Goal: Task Accomplishment & Management: Manage account settings

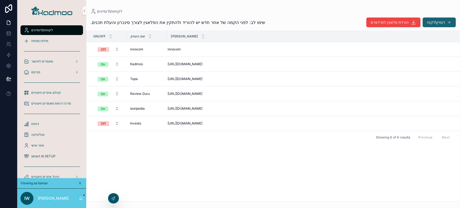
click at [436, 22] on button "דומיין\לקוח" at bounding box center [439, 23] width 33 height 10
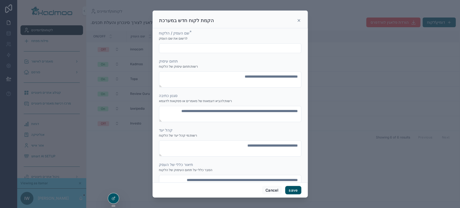
click at [196, 49] on input "scrollable content" at bounding box center [230, 49] width 142 height 8
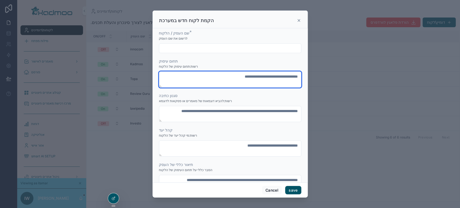
click at [186, 77] on textarea "scrollable content" at bounding box center [230, 79] width 142 height 16
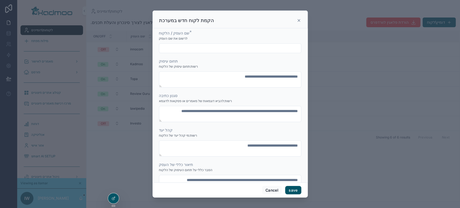
click at [194, 42] on div "שם העסק / הלקוח * לרשום את שם העסק" at bounding box center [230, 41] width 142 height 23
click at [195, 48] on input "scrollable content" at bounding box center [230, 49] width 142 height 8
paste input "**********"
click at [273, 47] on input "**********" at bounding box center [230, 49] width 142 height 8
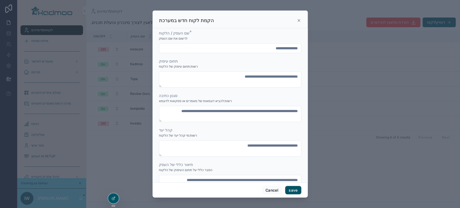
paste input "scrollable content"
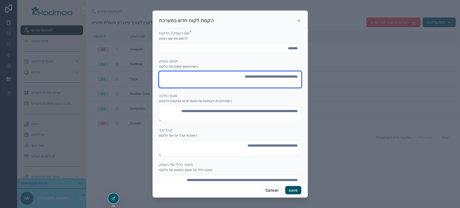
click at [223, 81] on textarea "scrollable content" at bounding box center [230, 79] width 142 height 16
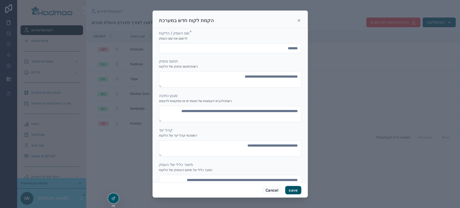
drag, startPoint x: 288, startPoint y: 49, endPoint x: 337, endPoint y: 45, distance: 49.3
click at [337, 45] on div "**********" at bounding box center [230, 104] width 460 height 208
type input "****"
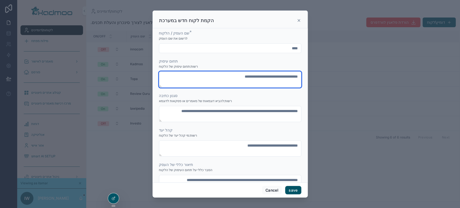
click at [244, 83] on textarea "scrollable content" at bounding box center [230, 79] width 142 height 16
type textarea "**********"
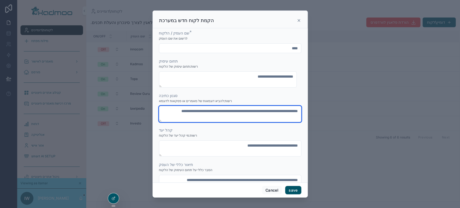
click at [248, 117] on textarea "scrollable content" at bounding box center [230, 114] width 142 height 16
paste textarea "**********"
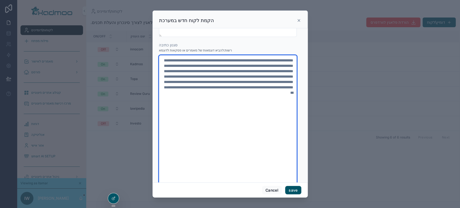
scroll to position [60, 0]
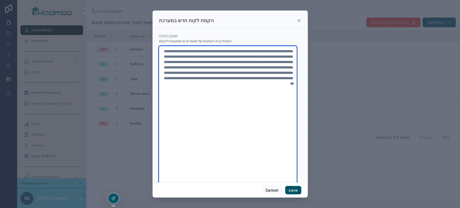
click at [256, 113] on textarea "**********" at bounding box center [228, 126] width 138 height 161
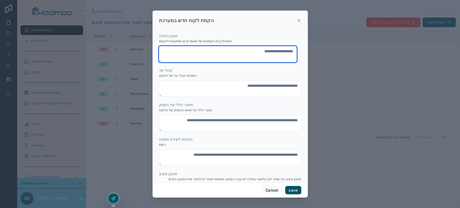
type textarea "**********"
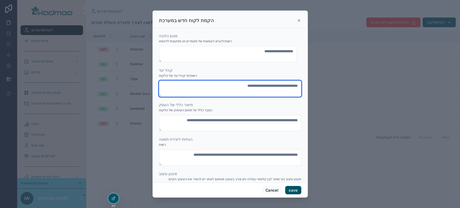
click at [242, 93] on textarea "scrollable content" at bounding box center [230, 89] width 142 height 16
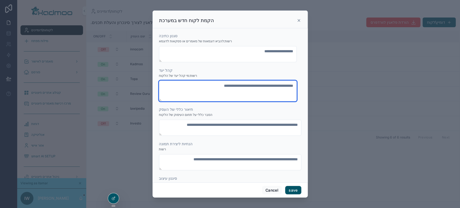
type textarea "**********"
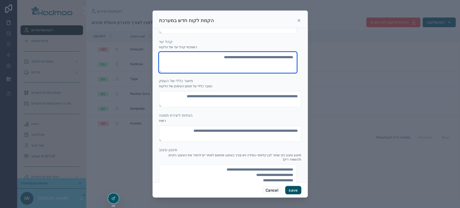
scroll to position [90, 0]
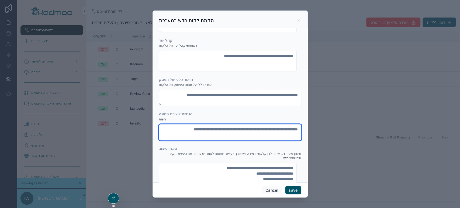
click at [231, 138] on textarea "scrollable content" at bounding box center [230, 132] width 142 height 16
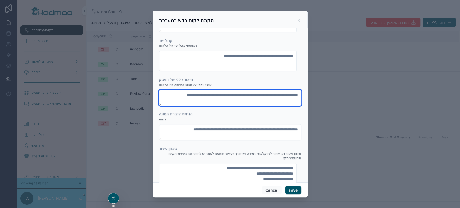
click at [230, 104] on textarea "scrollable content" at bounding box center [230, 98] width 142 height 16
paste textarea "**********"
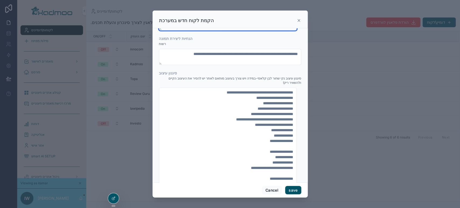
scroll to position [0, 0]
type textarea "**********"
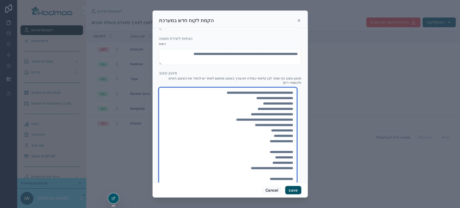
click at [269, 134] on textarea "**********" at bounding box center [228, 171] width 138 height 167
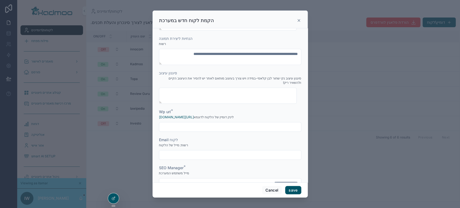
drag, startPoint x: 186, startPoint y: 124, endPoint x: 176, endPoint y: 96, distance: 29.6
click at [186, 124] on input "scrollable content" at bounding box center [230, 127] width 142 height 8
paste input "**********"
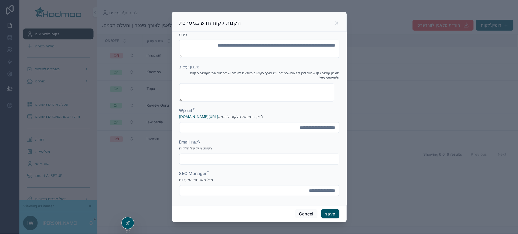
scroll to position [314, 0]
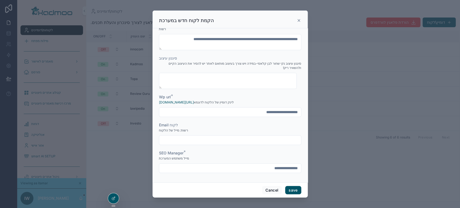
type input "**********"
click at [204, 172] on div "**********" at bounding box center [230, 168] width 142 height 10
click at [204, 166] on input "**********" at bounding box center [230, 169] width 142 height 8
click at [297, 187] on button "save" at bounding box center [293, 190] width 16 height 9
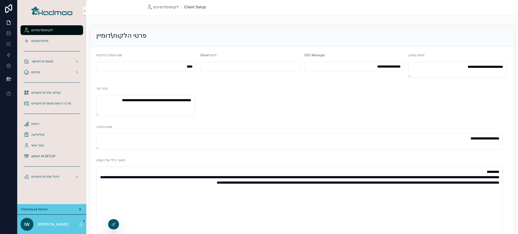
click at [46, 32] on span "לקוחות\דומיינים" at bounding box center [42, 30] width 22 height 4
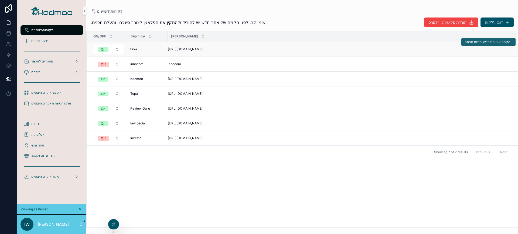
click at [460, 43] on span "הקמה אוטומטית של מילות מפתח" at bounding box center [487, 42] width 46 height 4
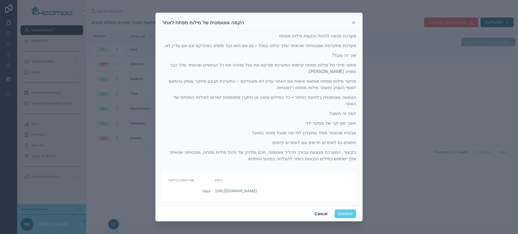
click at [345, 208] on button "Confirm" at bounding box center [345, 214] width 22 height 9
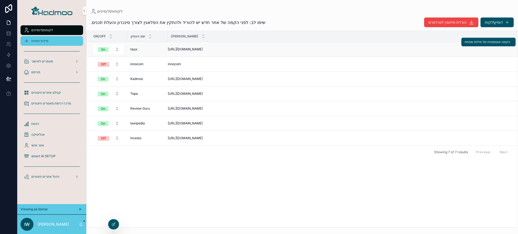
click at [42, 40] on span "מילות מפתח" at bounding box center [39, 41] width 17 height 4
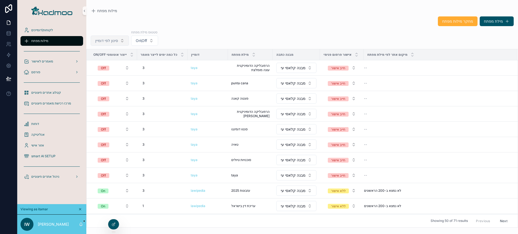
click at [119, 38] on button "סינון לפי דומיין" at bounding box center [110, 41] width 38 height 10
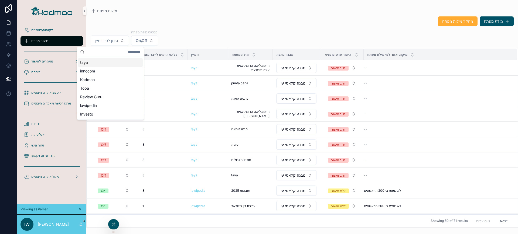
click at [97, 63] on div "taya" at bounding box center [110, 62] width 65 height 9
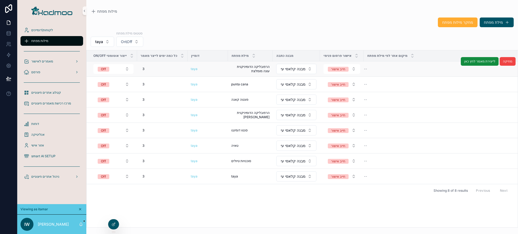
click at [218, 70] on div "taya" at bounding box center [208, 69] width 34 height 4
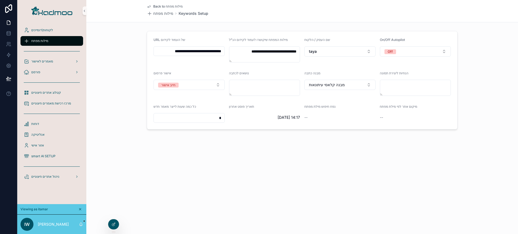
click at [199, 52] on input "**********" at bounding box center [189, 51] width 71 height 8
click at [197, 50] on input "**********" at bounding box center [189, 51] width 71 height 8
click at [208, 52] on input "**********" at bounding box center [189, 51] width 71 height 8
drag, startPoint x: 203, startPoint y: 52, endPoint x: 225, endPoint y: 51, distance: 22.7
click at [225, 51] on form "**********" at bounding box center [302, 80] width 310 height 98
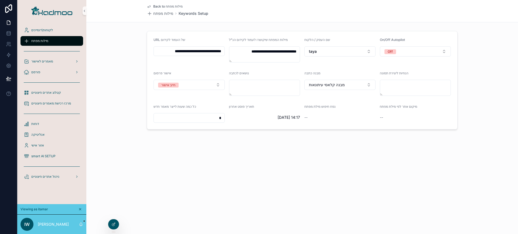
paste input "********"
type input "**********"
click at [219, 148] on div "**********" at bounding box center [302, 83] width 432 height 166
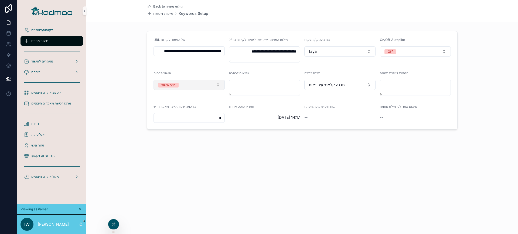
click at [186, 87] on button "חייב אישור" at bounding box center [188, 85] width 71 height 10
click at [176, 115] on span "ללא אישור" at bounding box center [167, 114] width 21 height 5
click at [423, 50] on button "Off" at bounding box center [415, 51] width 71 height 10
click at [404, 80] on div "On" at bounding box center [415, 81] width 69 height 8
drag, startPoint x: 214, startPoint y: 120, endPoint x: 226, endPoint y: 120, distance: 12.1
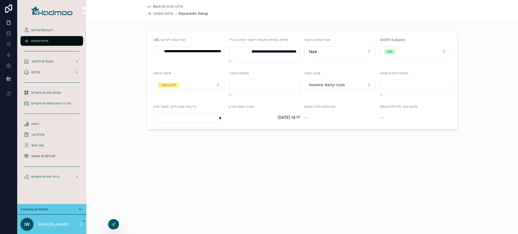
click at [226, 120] on form "**********" at bounding box center [302, 80] width 310 height 98
click at [289, 51] on textarea "**********" at bounding box center [264, 54] width 71 height 16
drag, startPoint x: 289, startPoint y: 51, endPoint x: 182, endPoint y: 53, distance: 106.8
click at [288, 51] on textarea "**********" at bounding box center [264, 54] width 71 height 16
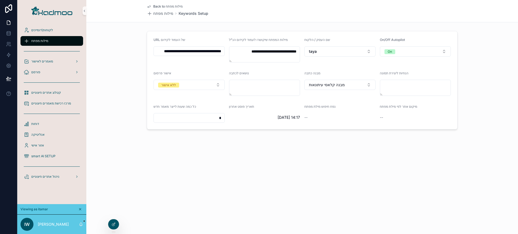
click at [175, 52] on input "**********" at bounding box center [189, 51] width 71 height 8
click at [280, 51] on textarea "**********" at bounding box center [264, 54] width 71 height 16
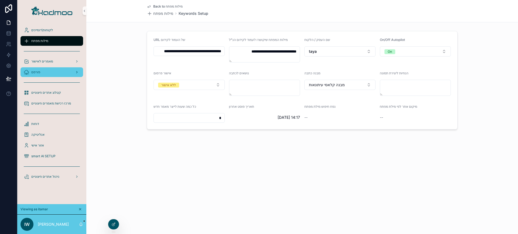
click at [46, 74] on div "פורסם" at bounding box center [52, 72] width 56 height 9
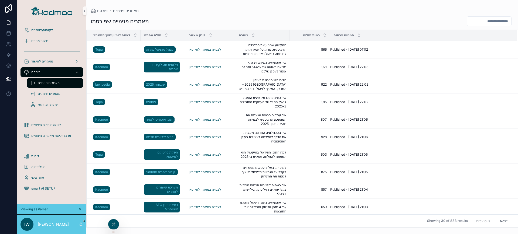
click at [55, 83] on span "מאמרים פנימיים" at bounding box center [49, 83] width 22 height 4
click at [47, 62] on span "מאמרים לאישור" at bounding box center [42, 61] width 22 height 4
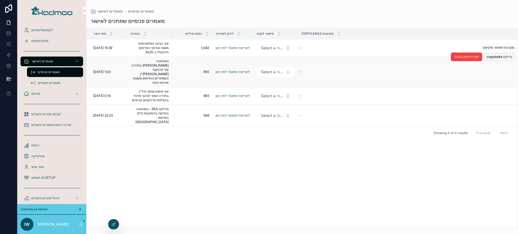
click at [460, 56] on span "בדיקת copyleaks" at bounding box center [499, 57] width 25 height 4
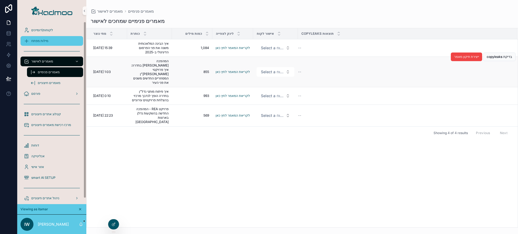
click at [56, 42] on div "מילות מפתח" at bounding box center [52, 41] width 56 height 9
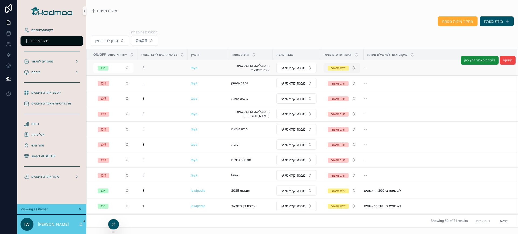
click at [341, 69] on div "ללא אישור" at bounding box center [338, 68] width 15 height 5
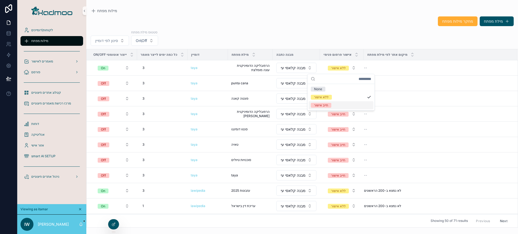
click at [322, 107] on div "חייב אישור" at bounding box center [321, 105] width 14 height 5
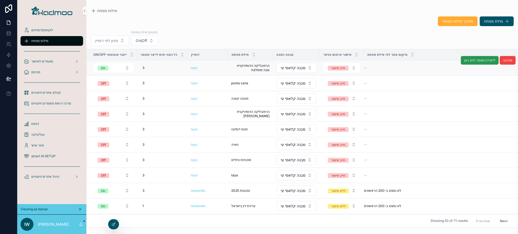
click at [460, 59] on span "לייצירת מאמר לחץ כאן" at bounding box center [479, 60] width 31 height 4
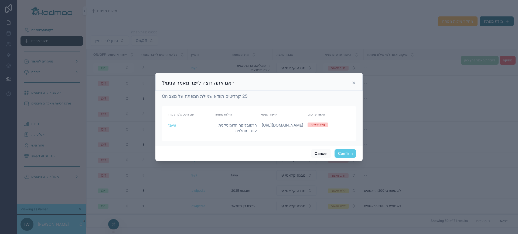
click at [347, 153] on button "Confirm" at bounding box center [345, 153] width 22 height 9
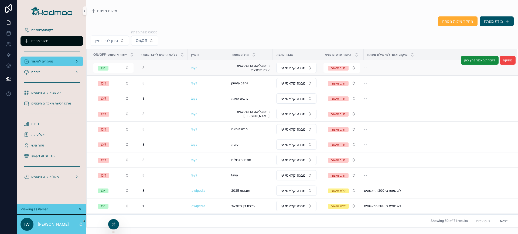
click at [46, 62] on span "מאמרים לאישור" at bounding box center [42, 61] width 22 height 4
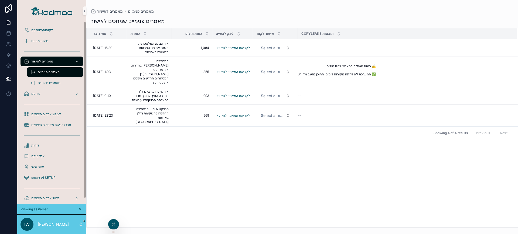
click at [47, 73] on span "מאמרים פנימיים" at bounding box center [49, 72] width 22 height 4
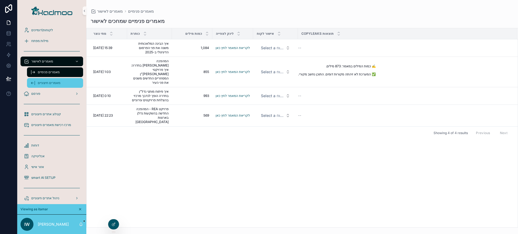
drag, startPoint x: 46, startPoint y: 82, endPoint x: 46, endPoint y: 77, distance: 4.3
click at [46, 82] on span "מאמרים חיצוניים" at bounding box center [49, 83] width 23 height 4
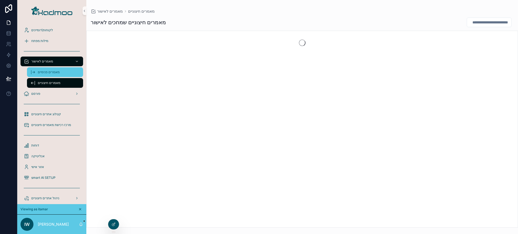
click at [47, 73] on span "מאמרים פנימיים" at bounding box center [49, 72] width 22 height 4
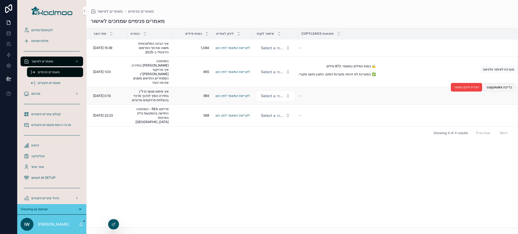
click at [460, 85] on span "בדיקת copyleaks" at bounding box center [499, 87] width 25 height 4
click at [39, 73] on span "מאמרים פנימיים" at bounding box center [49, 72] width 22 height 4
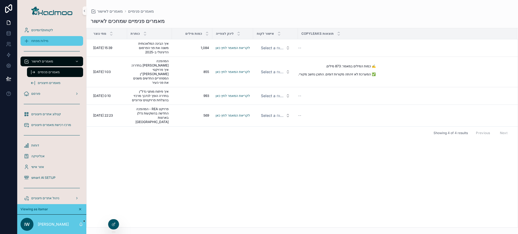
click at [37, 41] on span "מילות מפתח" at bounding box center [39, 41] width 17 height 4
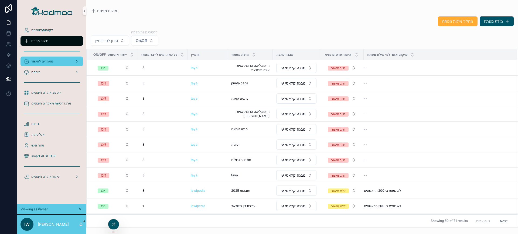
click at [42, 63] on span "מאמרים לאישור" at bounding box center [42, 61] width 22 height 4
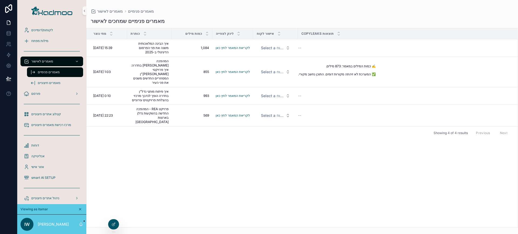
click at [50, 75] on div "מאמרים פנימיים" at bounding box center [55, 72] width 50 height 9
drag, startPoint x: 129, startPoint y: 184, endPoint x: 186, endPoint y: 89, distance: 110.6
click at [129, 183] on div "מתי נוצר כותרת כמות מילים לינק לצפייה אישור לקוח תוצאות copyleaks 27.9.2025 15:…" at bounding box center [302, 127] width 431 height 199
click at [46, 70] on span "מאמרים פנימיים" at bounding box center [49, 72] width 22 height 4
click at [44, 83] on span "מאמרים חיצוניים" at bounding box center [49, 83] width 23 height 4
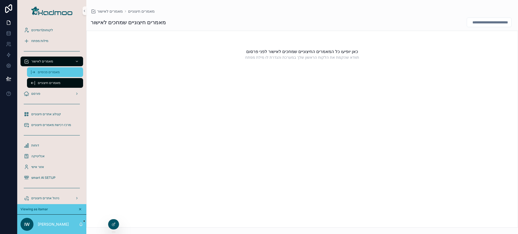
click at [45, 74] on span "מאמרים פנימיים" at bounding box center [49, 72] width 22 height 4
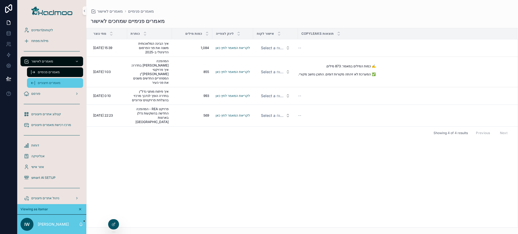
click at [47, 81] on span "מאמרים חיצוניים" at bounding box center [49, 83] width 23 height 4
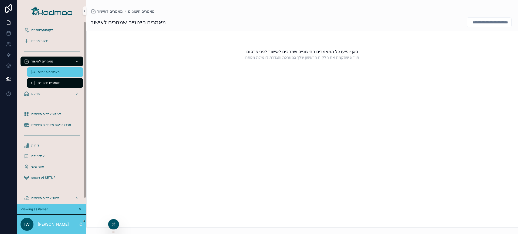
click at [52, 70] on span "מאמרים פנימיים" at bounding box center [49, 72] width 22 height 4
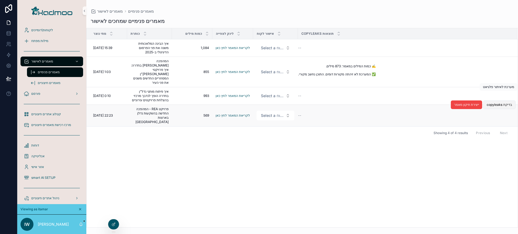
click at [460, 103] on span "בדיקת copyleaks" at bounding box center [499, 105] width 25 height 4
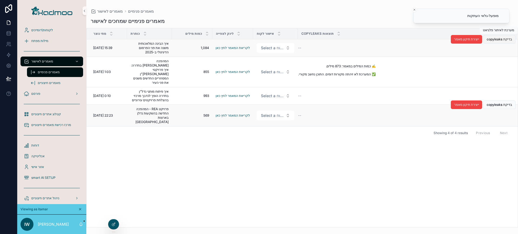
click at [460, 39] on span "בדיקת copyleaks" at bounding box center [499, 39] width 25 height 4
click at [43, 41] on span "מילות מפתח" at bounding box center [39, 41] width 17 height 4
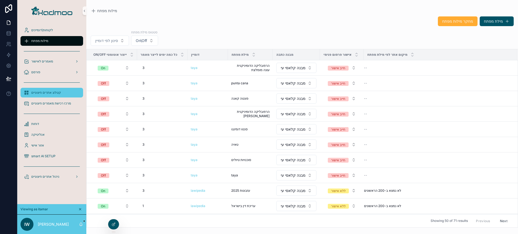
click at [42, 92] on span "קטלוג אתרים חיצוניים" at bounding box center [46, 93] width 30 height 4
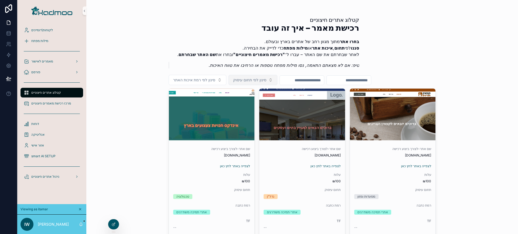
click at [273, 80] on button "סינון לפי תחום עיסוק" at bounding box center [252, 80] width 49 height 10
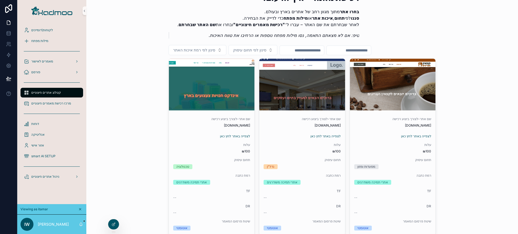
scroll to position [34, 0]
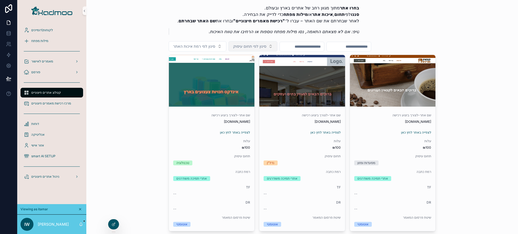
click at [262, 44] on span "סינון לפי תחום עיסוק" at bounding box center [249, 46] width 33 height 5
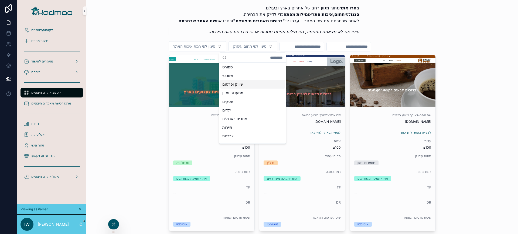
scroll to position [67, 0]
type input "*"
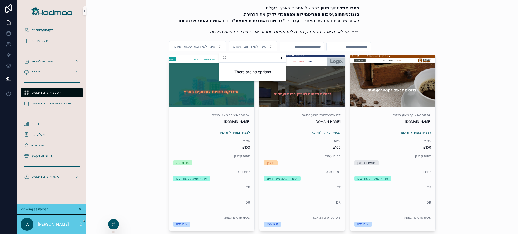
scroll to position [0, 0]
type input "*"
type input "**"
click at [255, 67] on div "תיירות" at bounding box center [252, 68] width 65 height 9
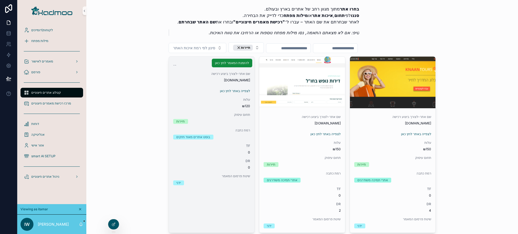
scroll to position [34, 0]
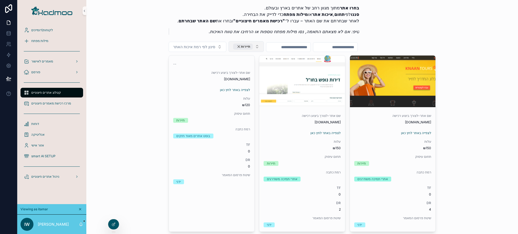
click at [237, 46] on div "תיירות" at bounding box center [243, 47] width 20 height 6
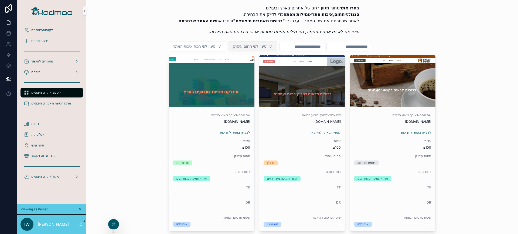
click at [286, 45] on input "scrollable content" at bounding box center [302, 47] width 44 height 8
type input "**********"
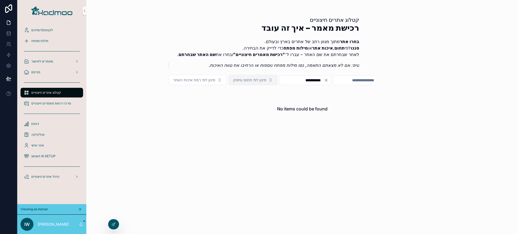
click at [328, 80] on icon "Clear" at bounding box center [326, 80] width 4 height 4
click at [324, 79] on input "scrollable content" at bounding box center [302, 81] width 44 height 8
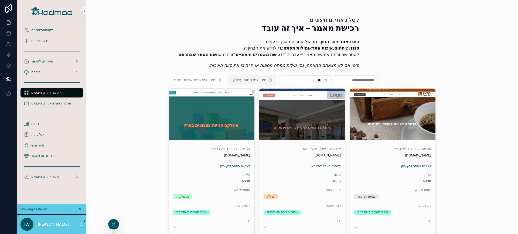
type input "*"
type input "******"
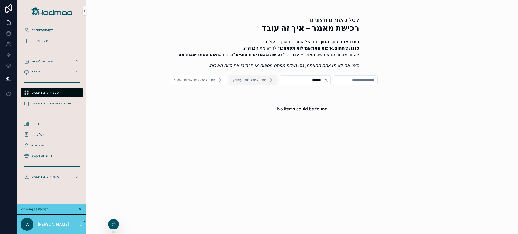
click at [327, 81] on icon "Clear" at bounding box center [326, 80] width 2 height 2
click at [262, 82] on span "סינון לפי תחום עיסוק" at bounding box center [249, 79] width 33 height 5
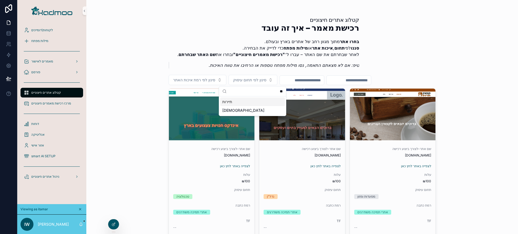
type input "**"
click at [247, 101] on div "תיירות" at bounding box center [252, 102] width 65 height 9
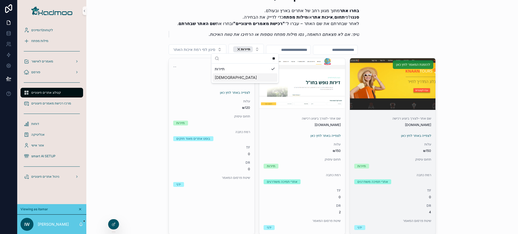
scroll to position [34, 0]
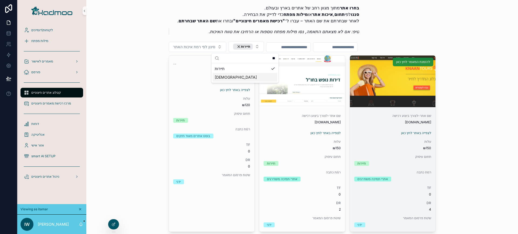
click at [420, 60] on span "להזמנת המאמר לחץ כאן" at bounding box center [413, 62] width 34 height 4
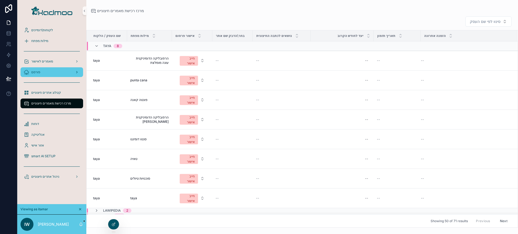
click at [47, 71] on div "פורסם" at bounding box center [52, 72] width 56 height 9
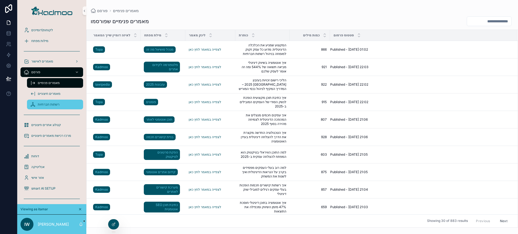
click at [47, 105] on span "רשתות חברתיות" at bounding box center [49, 104] width 22 height 4
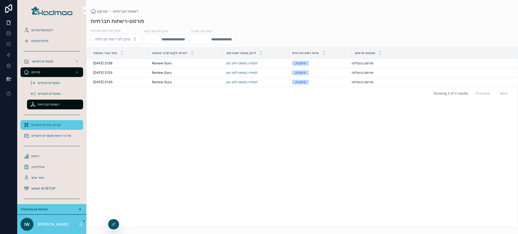
click at [50, 125] on span "קטלוג אתרים חיצוניים" at bounding box center [46, 125] width 30 height 4
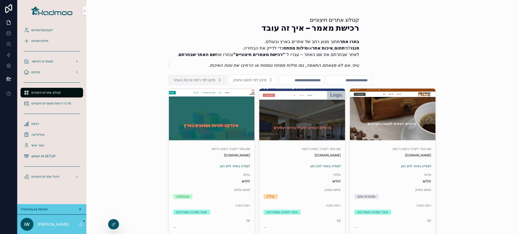
click at [205, 83] on span "סינון לפי רמת איכות האתר" at bounding box center [194, 79] width 42 height 5
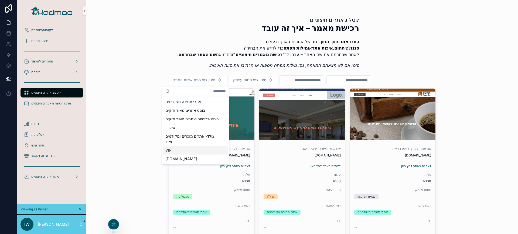
click at [172, 155] on div "VIP" at bounding box center [195, 150] width 65 height 9
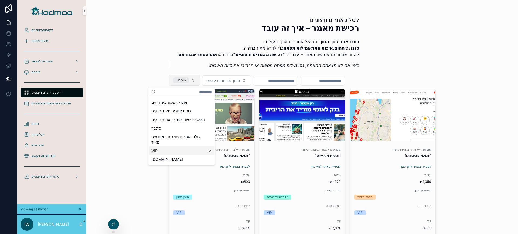
click at [183, 79] on div "VIP" at bounding box center [181, 80] width 16 height 6
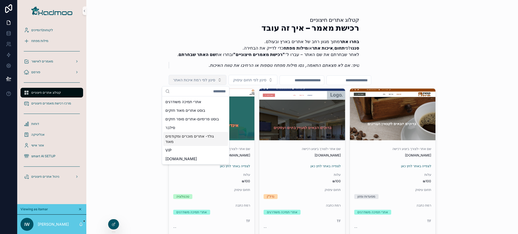
click at [174, 146] on div "גולד- אתרים מוכרים ומקודמים מאוד" at bounding box center [195, 139] width 65 height 14
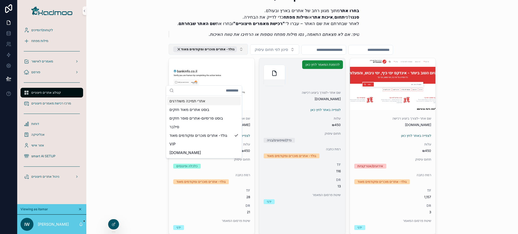
scroll to position [34, 0]
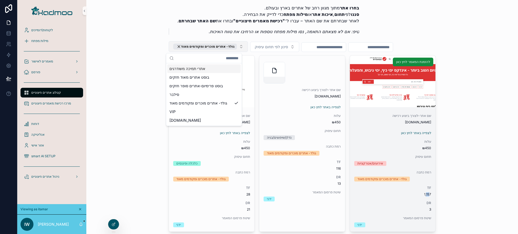
click at [426, 194] on span "1,157" at bounding box center [392, 195] width 77 height 4
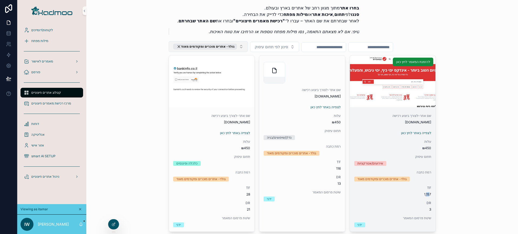
click at [427, 194] on span "1,157" at bounding box center [392, 195] width 77 height 4
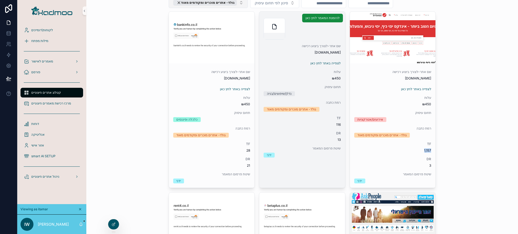
scroll to position [0, 0]
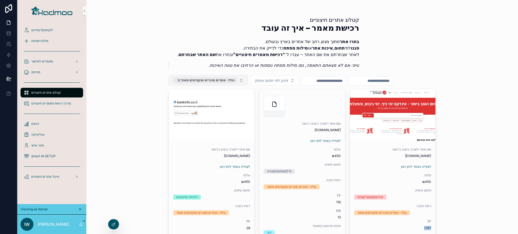
click at [228, 82] on div "גולד- אתרים מוכרים ומקודמים מאוד" at bounding box center [205, 80] width 64 height 6
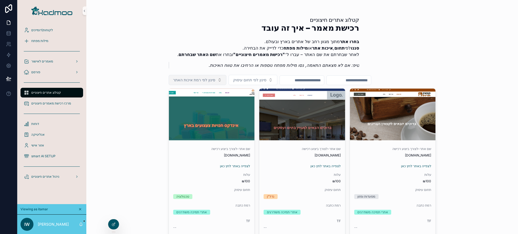
click at [212, 80] on span "סינון לפי רמת איכות האתר" at bounding box center [194, 79] width 42 height 5
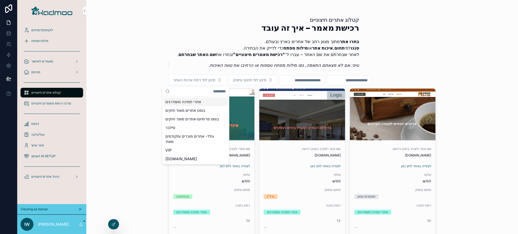
click at [189, 45] on li "סננו לפי תחום , איכות אתר או מילות מפתח כדי לדייק את הבחירה." at bounding box center [268, 48] width 182 height 6
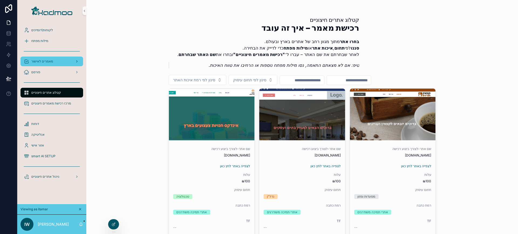
click at [37, 59] on span "מאמרים לאישור" at bounding box center [42, 61] width 22 height 4
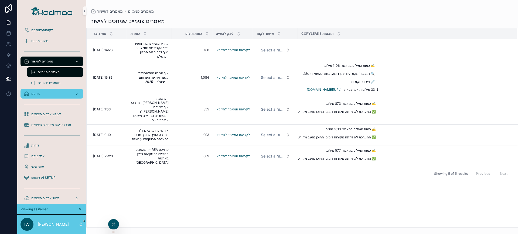
click at [49, 90] on div "פורסם" at bounding box center [52, 94] width 56 height 9
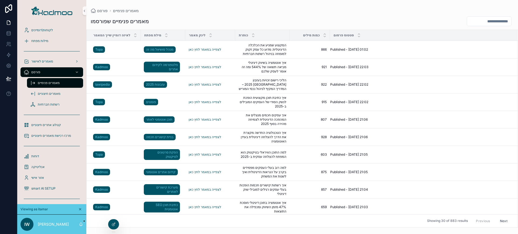
click at [53, 84] on span "מאמרים פנימיים" at bounding box center [49, 83] width 22 height 4
click at [459, 59] on span "לרכישת פוסט לחץ כאן" at bounding box center [462, 58] width 30 height 4
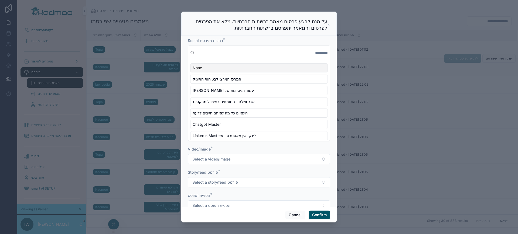
click at [348, 204] on div at bounding box center [259, 117] width 518 height 234
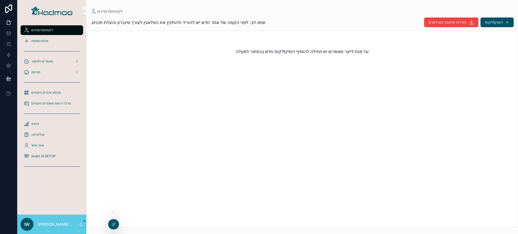
click at [112, 213] on icon at bounding box center [112, 211] width 1 height 1
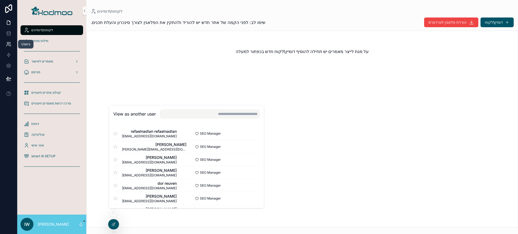
click at [9, 44] on icon at bounding box center [9, 43] width 1 height 2
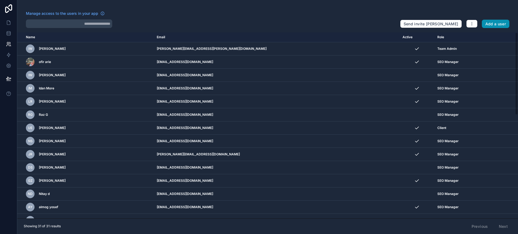
click at [491, 25] on button "Add a user" at bounding box center [496, 24] width 28 height 9
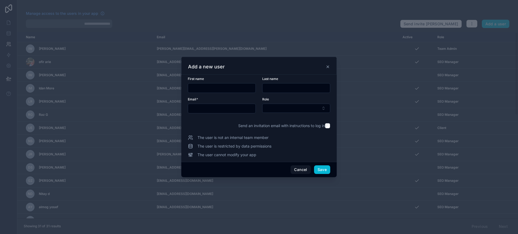
click at [212, 103] on div "Email *" at bounding box center [222, 105] width 68 height 16
click at [212, 107] on input "text" at bounding box center [221, 109] width 67 height 8
paste input "**********"
type input "**********"
click at [278, 105] on button "Select Button" at bounding box center [296, 108] width 68 height 9
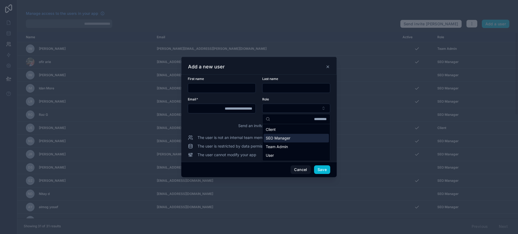
click at [288, 137] on span "SEO Manager" at bounding box center [278, 138] width 25 height 5
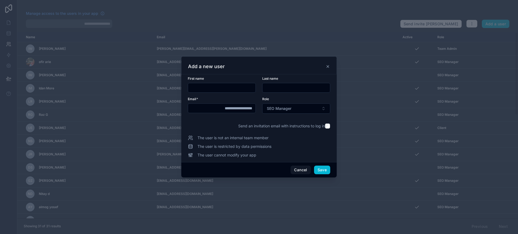
click at [240, 90] on input "text" at bounding box center [221, 88] width 67 height 8
type input "*"
type input "*****"
click at [283, 90] on input "text" at bounding box center [295, 88] width 67 height 8
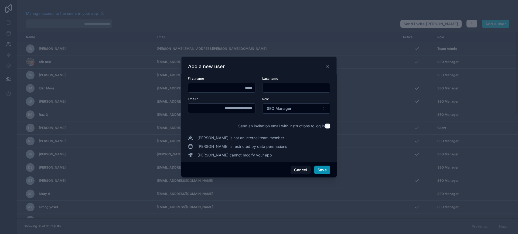
click at [327, 167] on button "Save" at bounding box center [322, 170] width 16 height 9
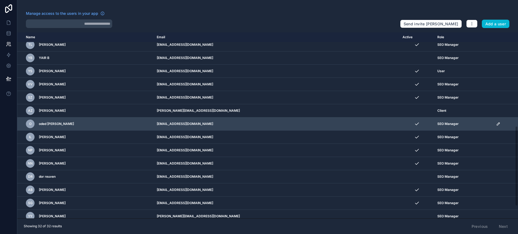
scroll to position [246, 0]
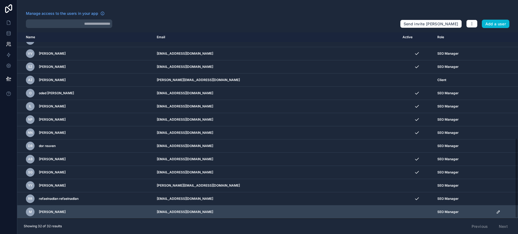
click at [496, 213] on icon "scrollable content" at bounding box center [498, 212] width 4 height 4
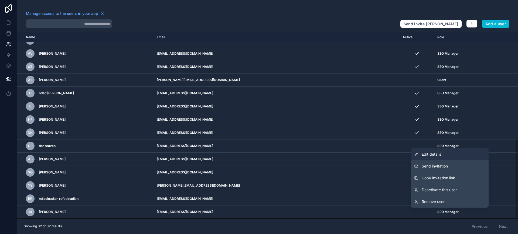
click at [442, 154] on link "Edit details" at bounding box center [450, 155] width 78 height 12
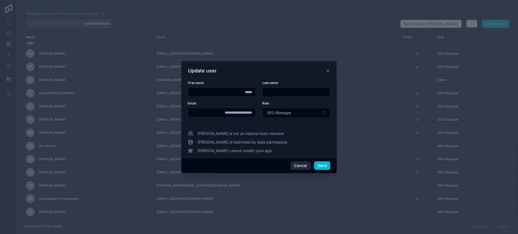
click at [300, 166] on button "Cancel" at bounding box center [300, 166] width 20 height 9
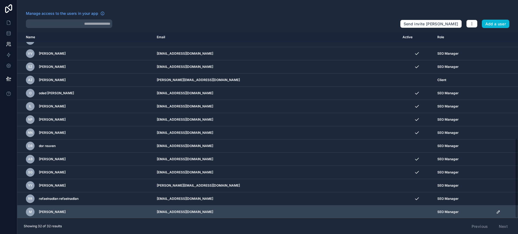
click at [496, 213] on icon "scrollable content" at bounding box center [498, 212] width 4 height 4
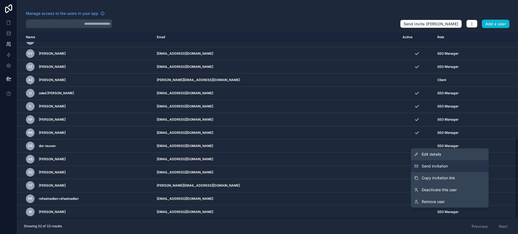
click at [441, 167] on span "Send invitation" at bounding box center [435, 166] width 26 height 5
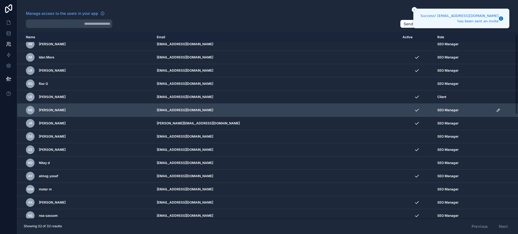
scroll to position [34, 0]
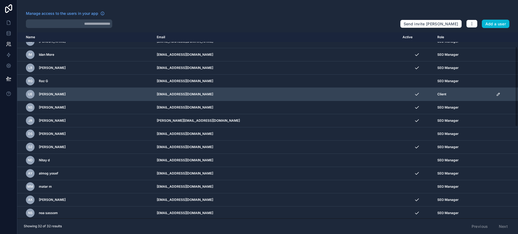
click at [496, 93] on icon "scrollable content" at bounding box center [498, 94] width 4 height 4
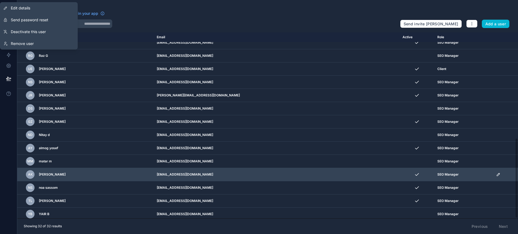
scroll to position [44, 0]
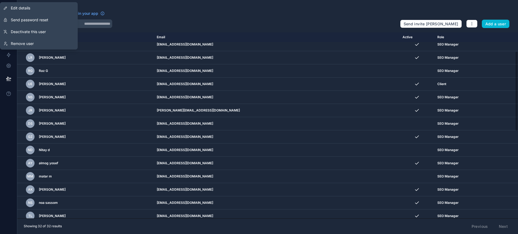
click at [170, 26] on div at bounding box center [211, 23] width 370 height 9
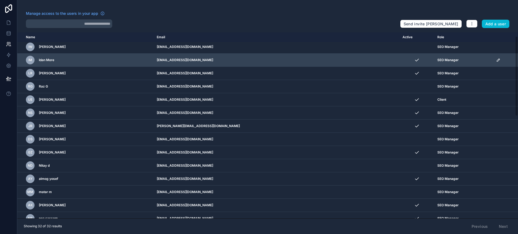
scroll to position [0, 0]
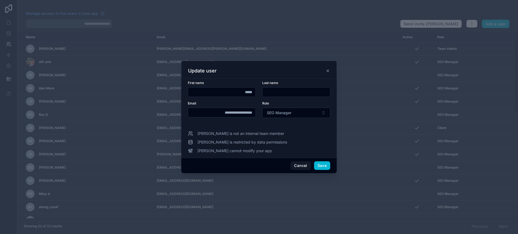
click at [5, 63] on div at bounding box center [259, 117] width 518 height 234
drag, startPoint x: 0, startPoint y: 145, endPoint x: 265, endPoint y: 114, distance: 266.3
click at [4, 142] on div at bounding box center [259, 117] width 518 height 234
click at [329, 70] on icon at bounding box center [328, 71] width 4 height 4
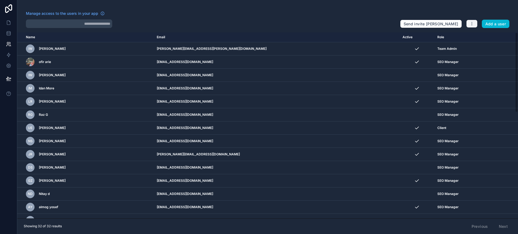
click at [473, 23] on icon "button" at bounding box center [472, 24] width 4 height 4
click at [8, 65] on icon at bounding box center [8, 65] width 5 height 5
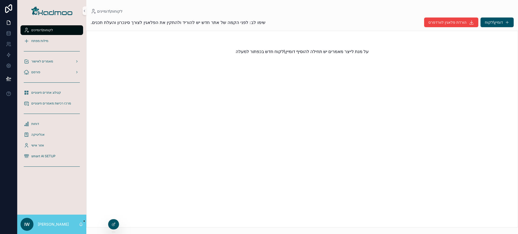
click at [49, 30] on span "לקוחות\דומיינים" at bounding box center [42, 30] width 22 height 4
click at [112, 214] on icon at bounding box center [113, 214] width 2 height 1
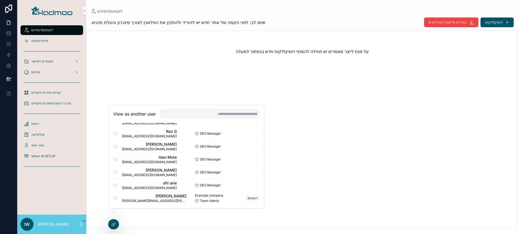
scroll to position [337, 0]
click at [251, 172] on button "Select" at bounding box center [252, 172] width 14 height 8
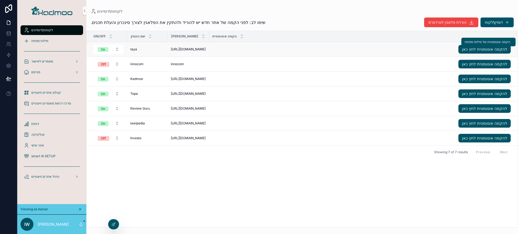
click at [133, 47] on span "taya" at bounding box center [133, 49] width 7 height 4
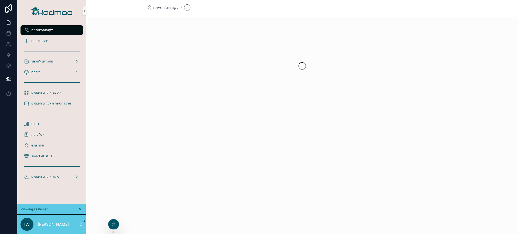
click at [133, 47] on div "scrollable content" at bounding box center [302, 65] width 432 height 85
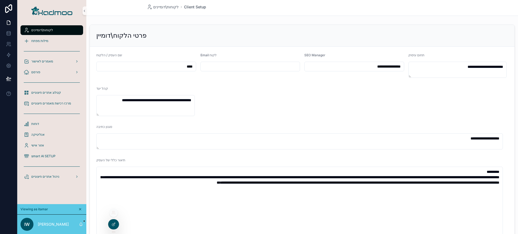
click at [113, 216] on div at bounding box center [113, 213] width 9 height 9
click at [114, 214] on icon at bounding box center [113, 214] width 2 height 1
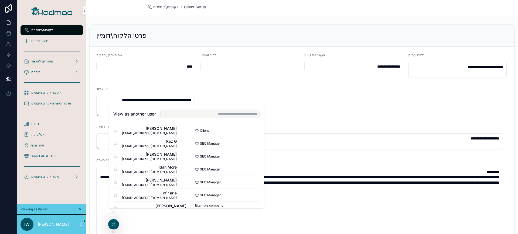
scroll to position [337, 0]
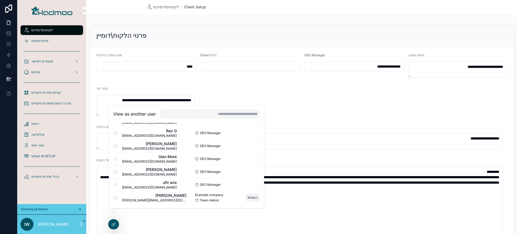
click at [249, 197] on button "Select" at bounding box center [252, 198] width 14 height 8
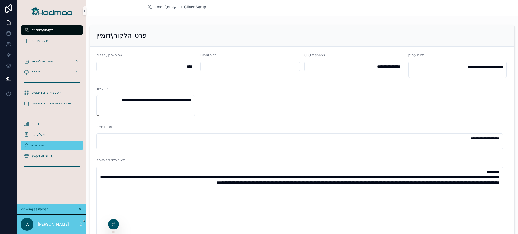
click at [43, 142] on div "אזור אישי" at bounding box center [52, 145] width 56 height 9
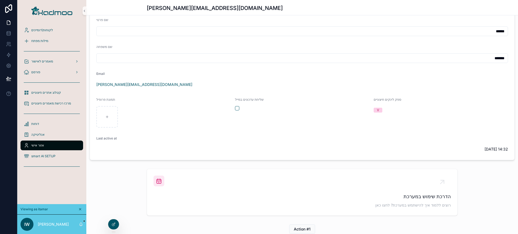
scroll to position [50, 0]
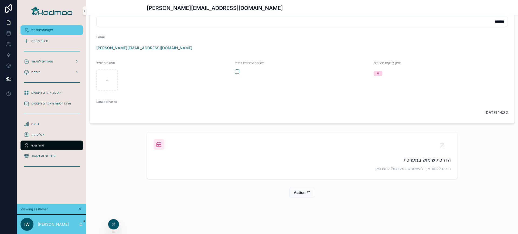
click at [46, 28] on span "לקוחות\דומיינים" at bounding box center [42, 30] width 22 height 4
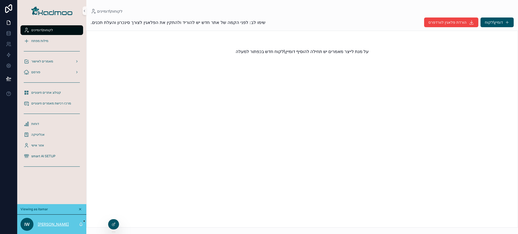
click at [57, 224] on p "[PERSON_NAME]" at bounding box center [53, 224] width 31 height 5
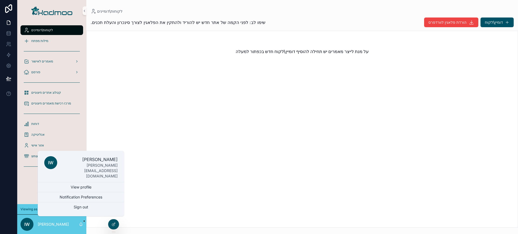
click at [28, 169] on div "scrollable content" at bounding box center [51, 166] width 63 height 9
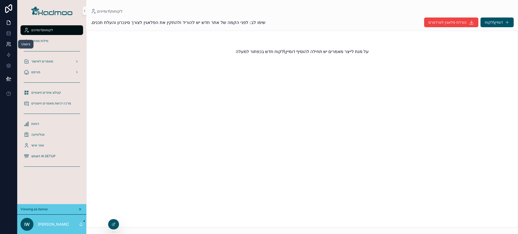
click at [8, 44] on icon at bounding box center [8, 43] width 2 height 2
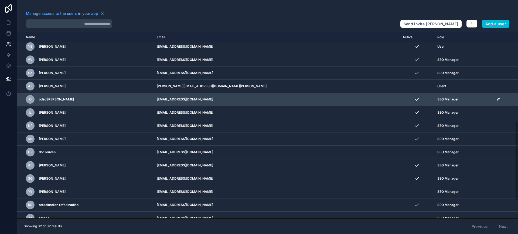
scroll to position [246, 0]
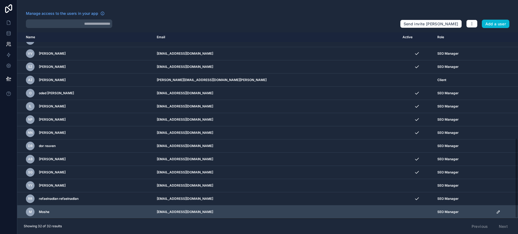
click at [497, 214] on icon "scrollable content" at bounding box center [498, 212] width 3 height 3
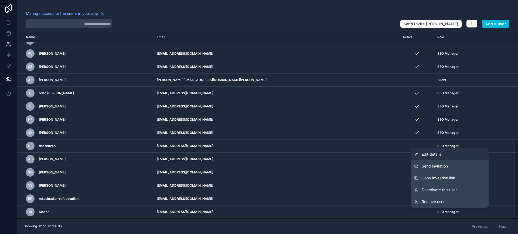
click at [444, 153] on link "Edit details" at bounding box center [450, 155] width 78 height 12
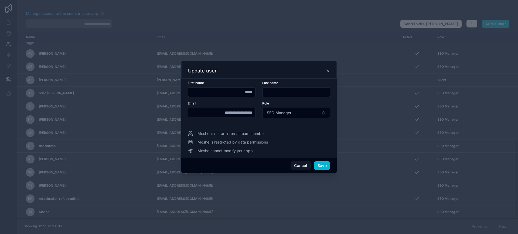
click at [327, 69] on icon at bounding box center [328, 71] width 4 height 4
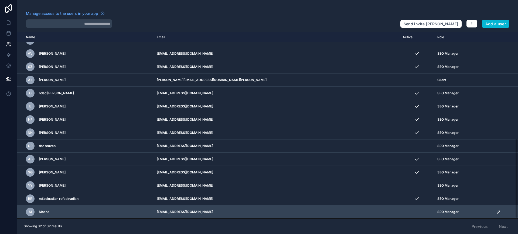
click at [236, 212] on td "[EMAIL_ADDRESS][DOMAIN_NAME]" at bounding box center [276, 212] width 246 height 13
copy td "[EMAIL_ADDRESS][DOMAIN_NAME]"
